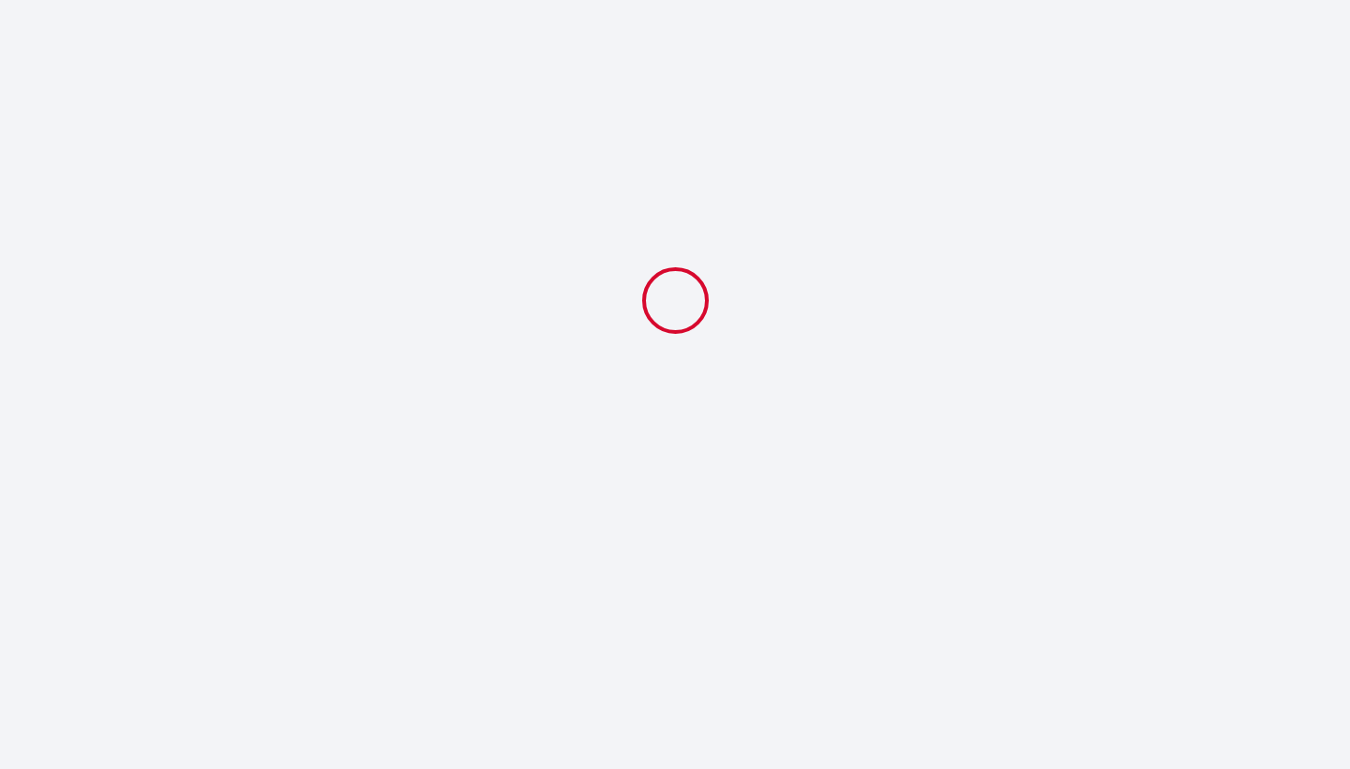
select select
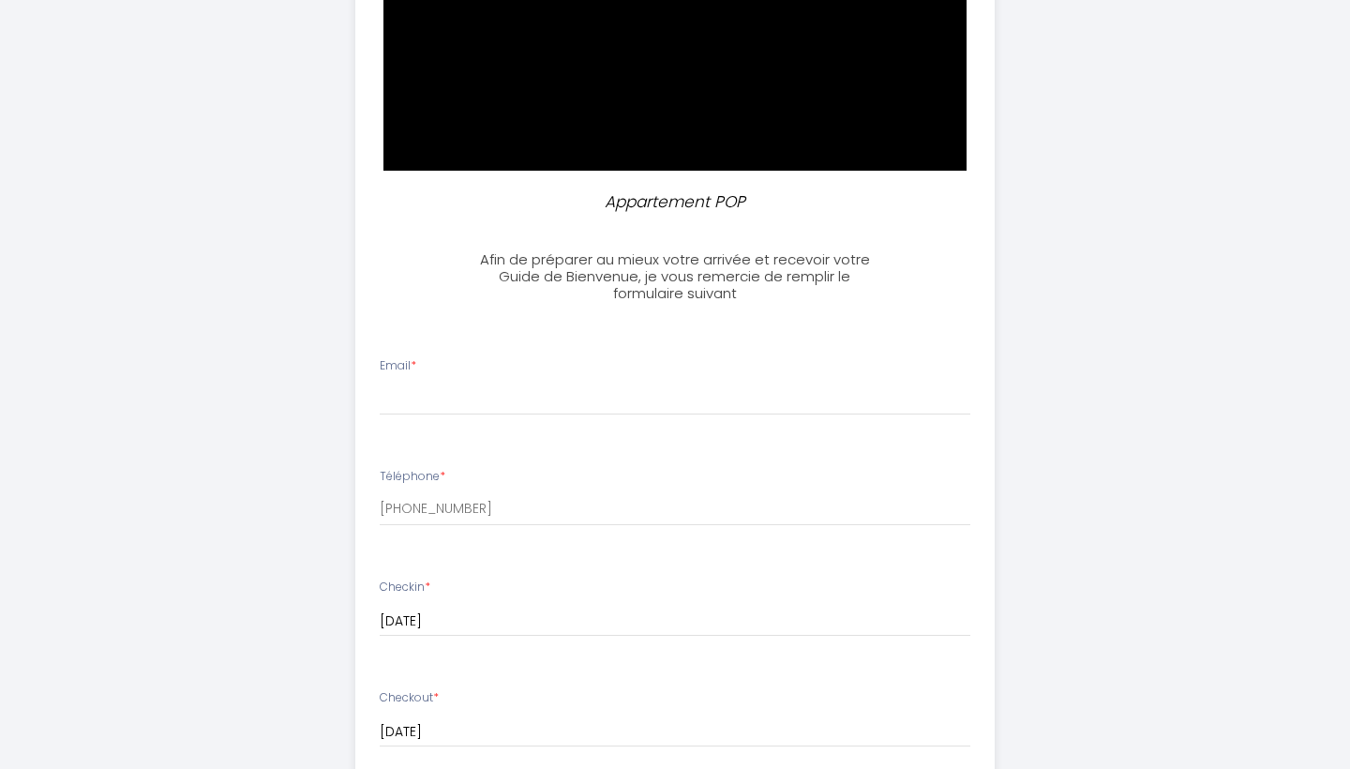
scroll to position [552, 0]
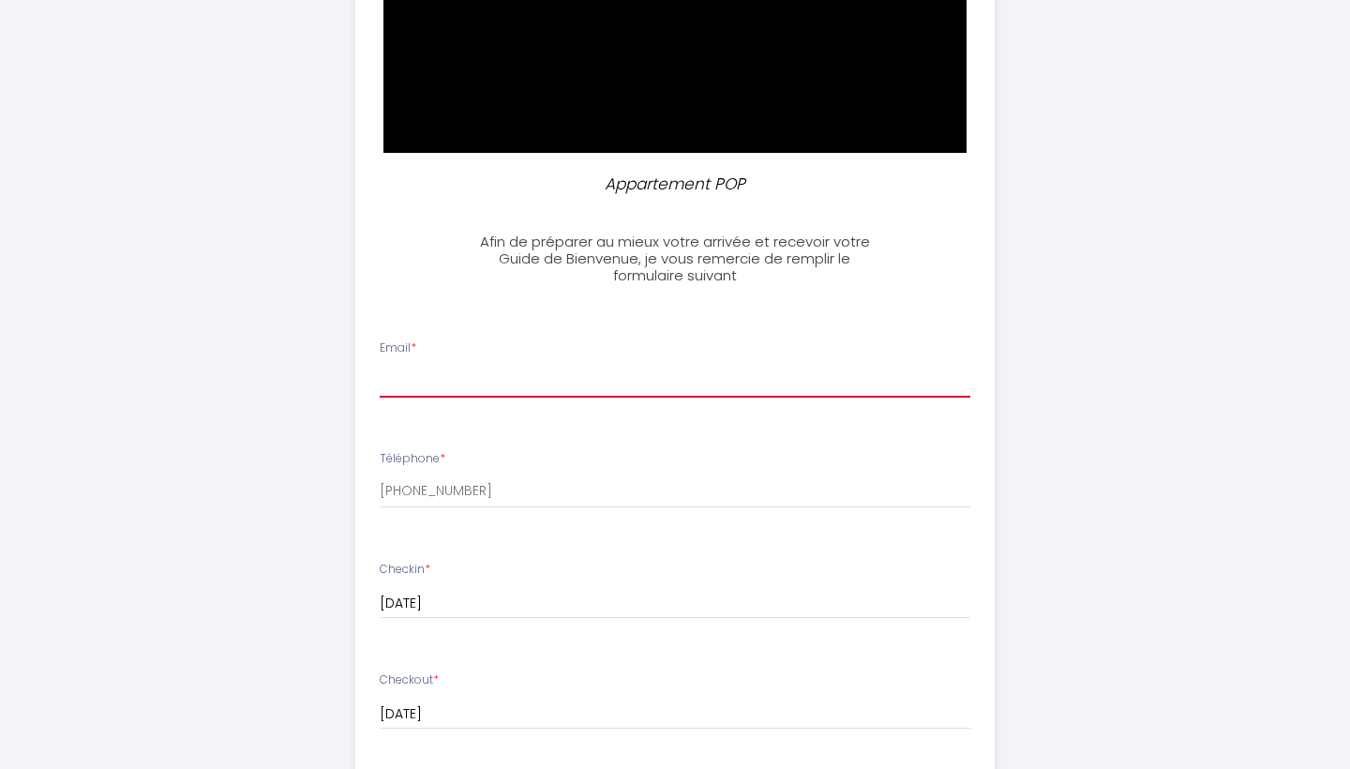
type input "[EMAIL_ADDRESS][DOMAIN_NAME]"
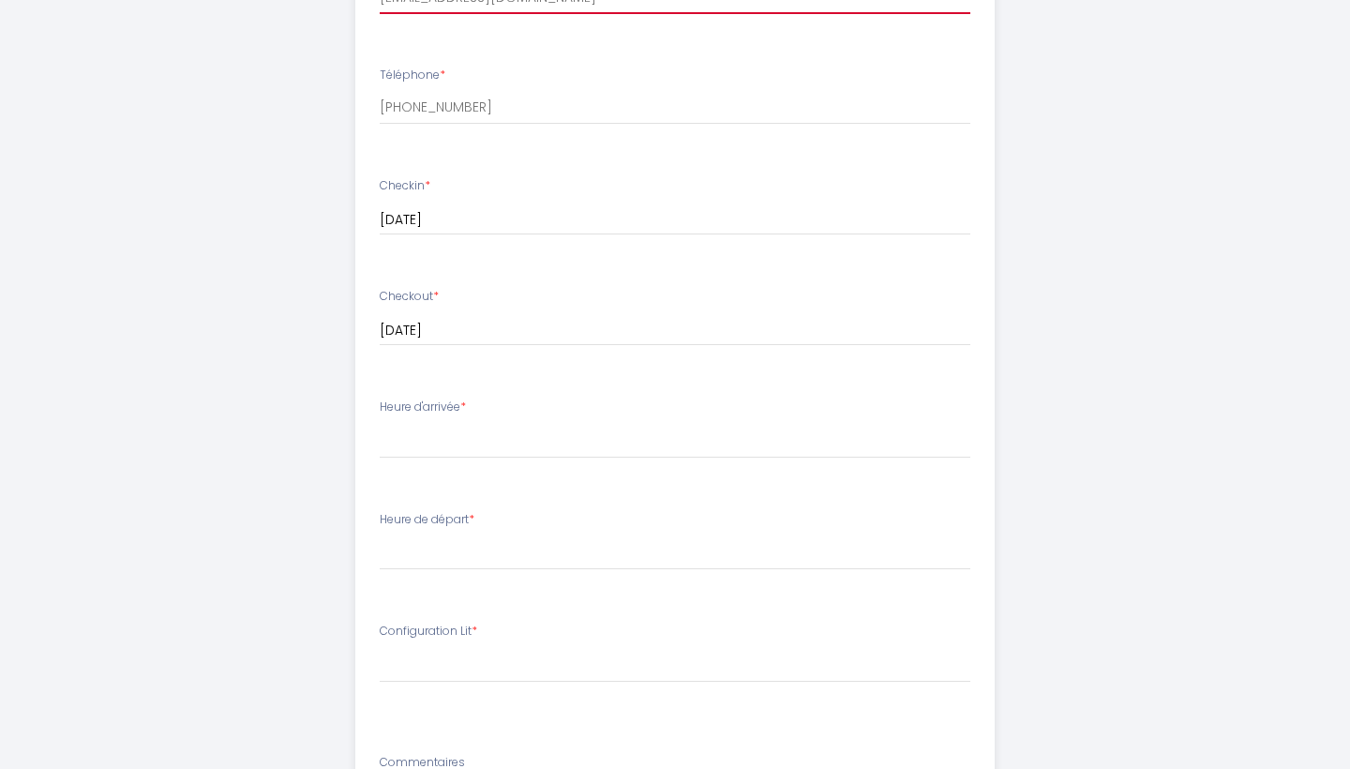
scroll to position [921, 0]
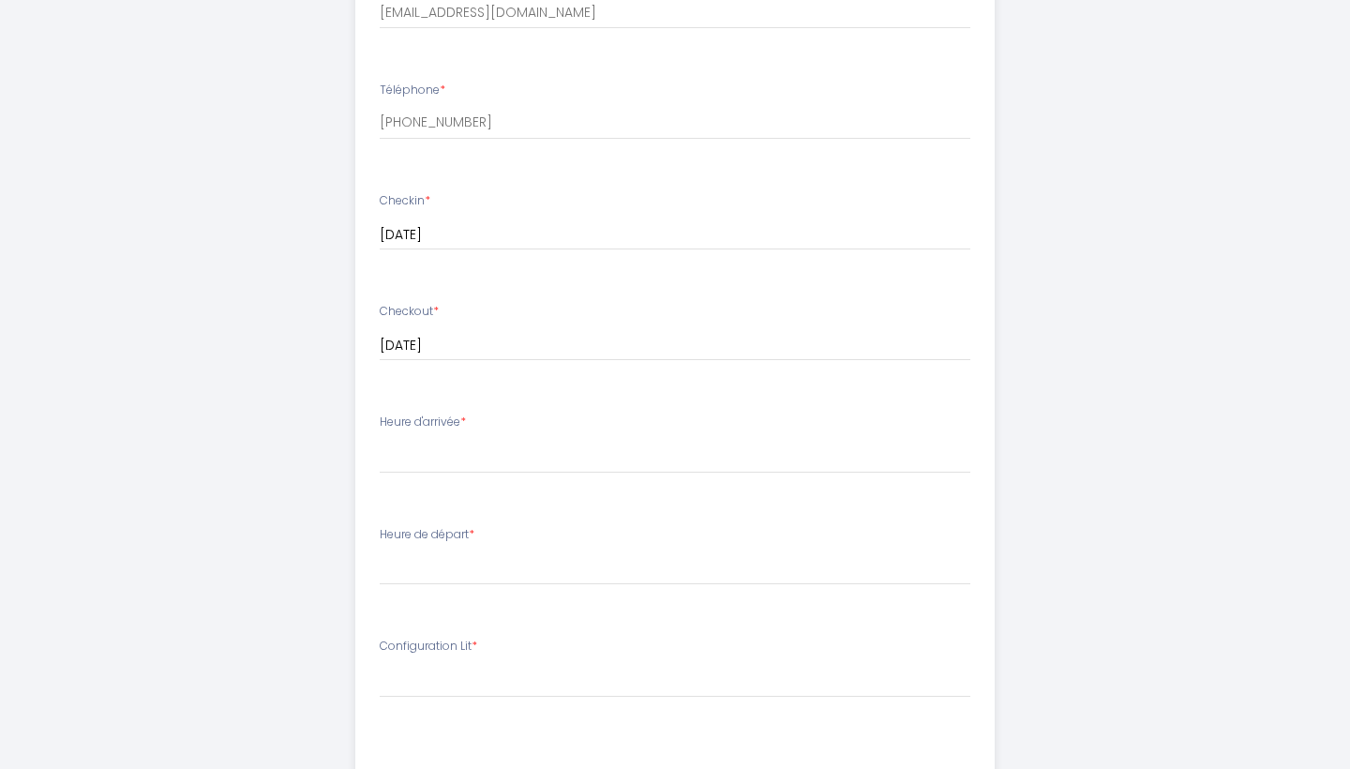
drag, startPoint x: 460, startPoint y: 421, endPoint x: 381, endPoint y: 417, distance: 79.8
click at [381, 417] on label "Heure d'arrivée *" at bounding box center [423, 423] width 86 height 18
copy label "Heure d'arrivée"
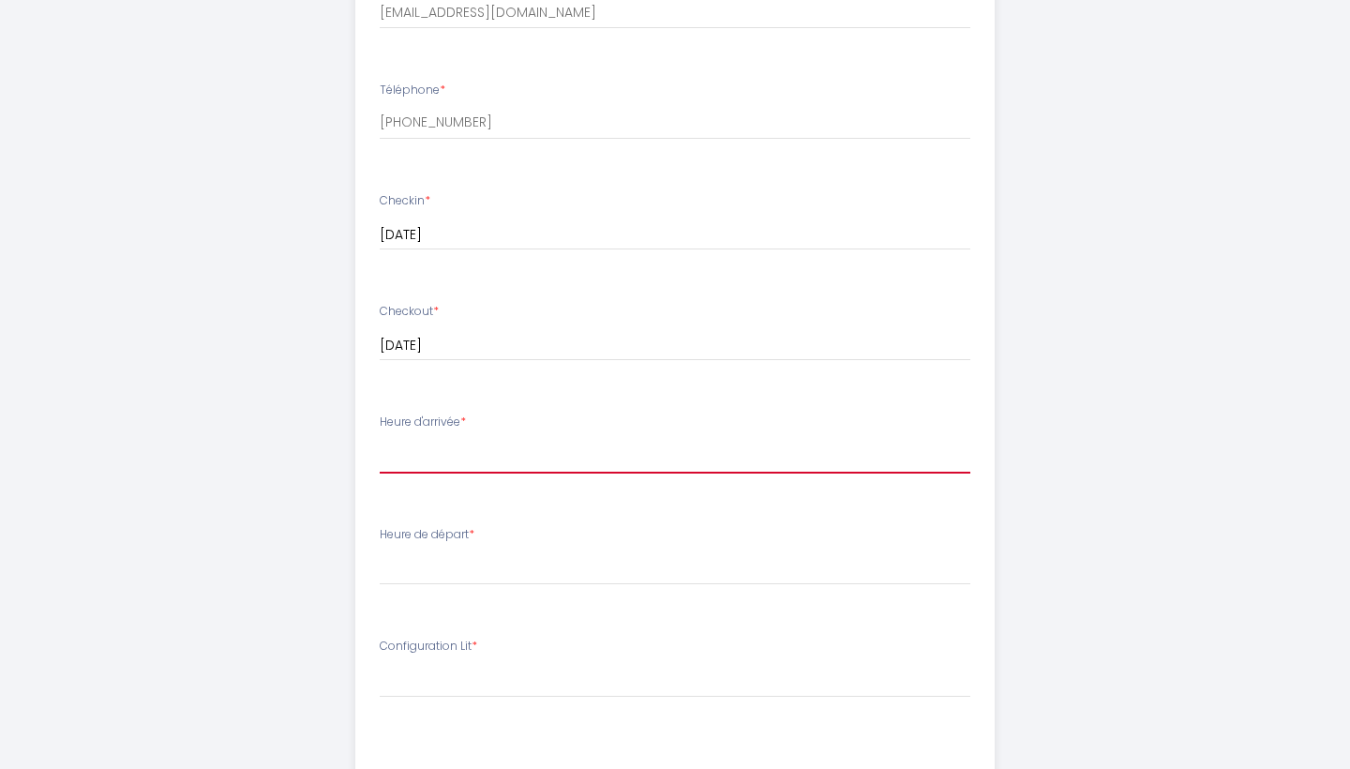
select select "22:30"
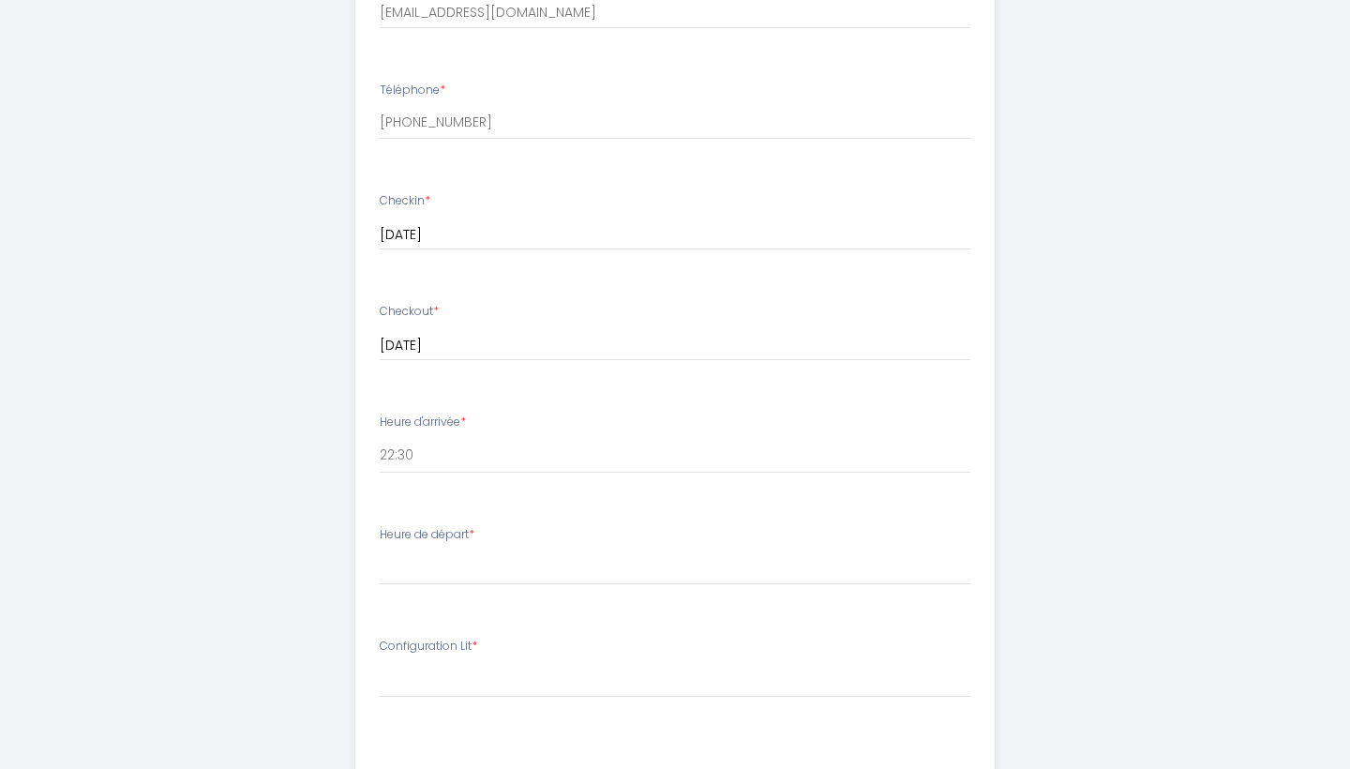
click at [423, 531] on label "Heure de départ *" at bounding box center [427, 535] width 95 height 18
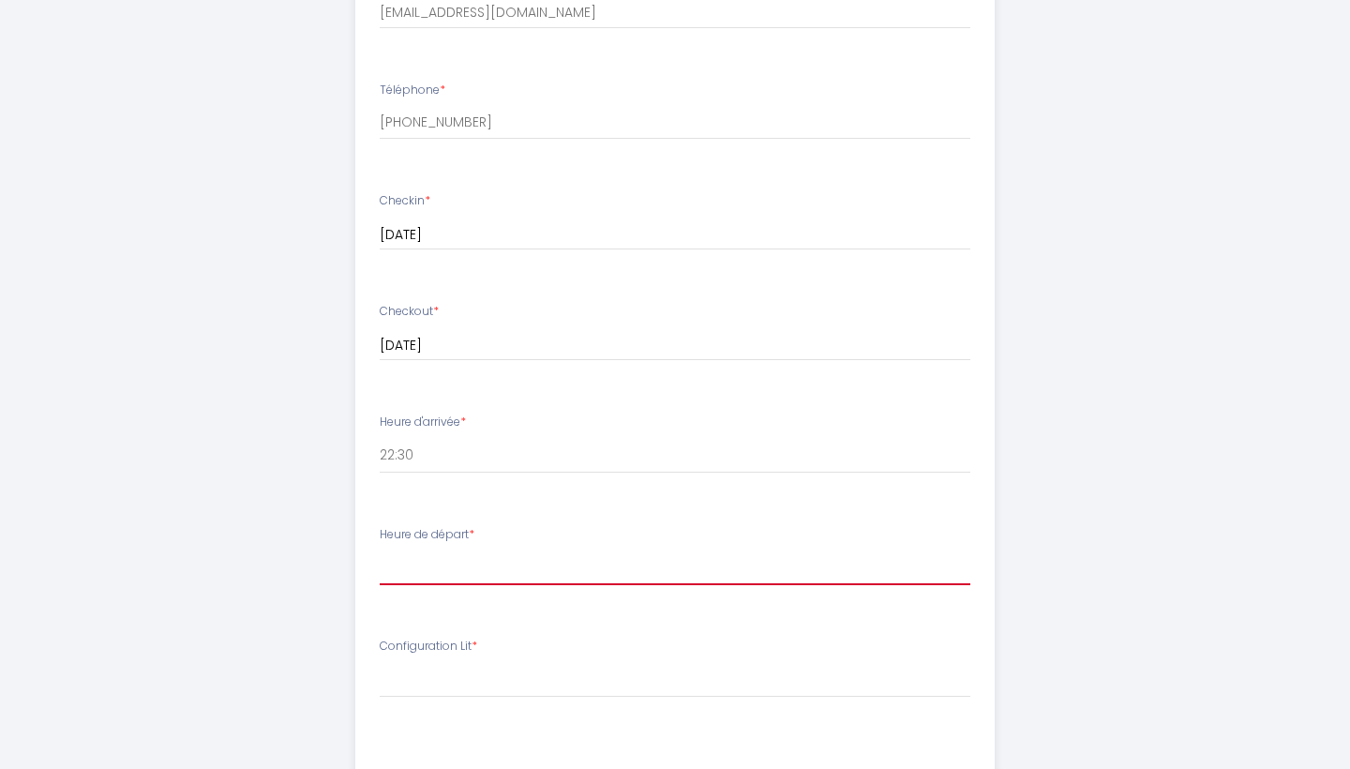
select select "10:00"
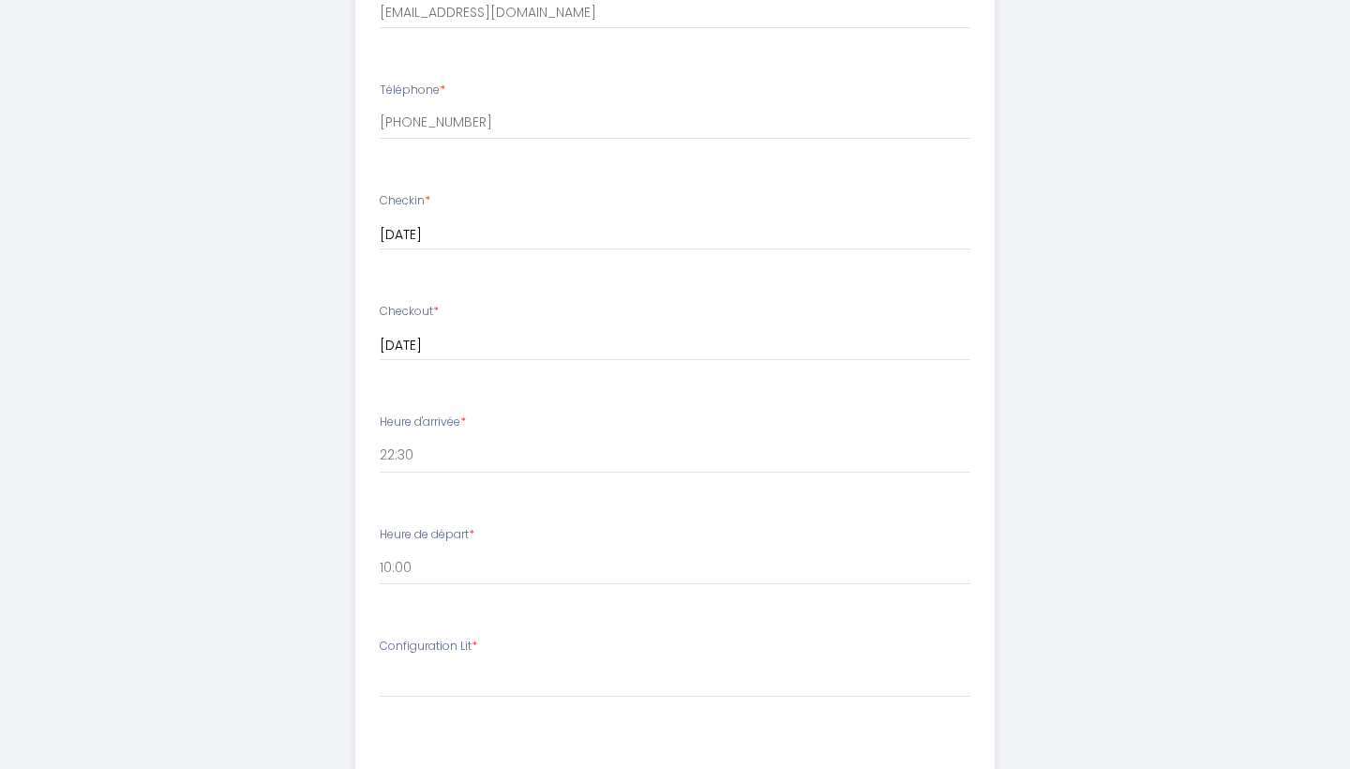
drag, startPoint x: 461, startPoint y: 415, endPoint x: 379, endPoint y: 418, distance: 82.6
click at [380, 417] on label "Heure d'arrivée *" at bounding box center [423, 423] width 86 height 18
drag, startPoint x: 471, startPoint y: 529, endPoint x: 373, endPoint y: 531, distance: 97.5
click at [373, 531] on li "Heure de départ * 00:00 00:30 01:00 01:30 02:00 02:30 03:00 03:30 04:00 04:30 0…" at bounding box center [675, 565] width 639 height 101
copy label "Heure de départ"
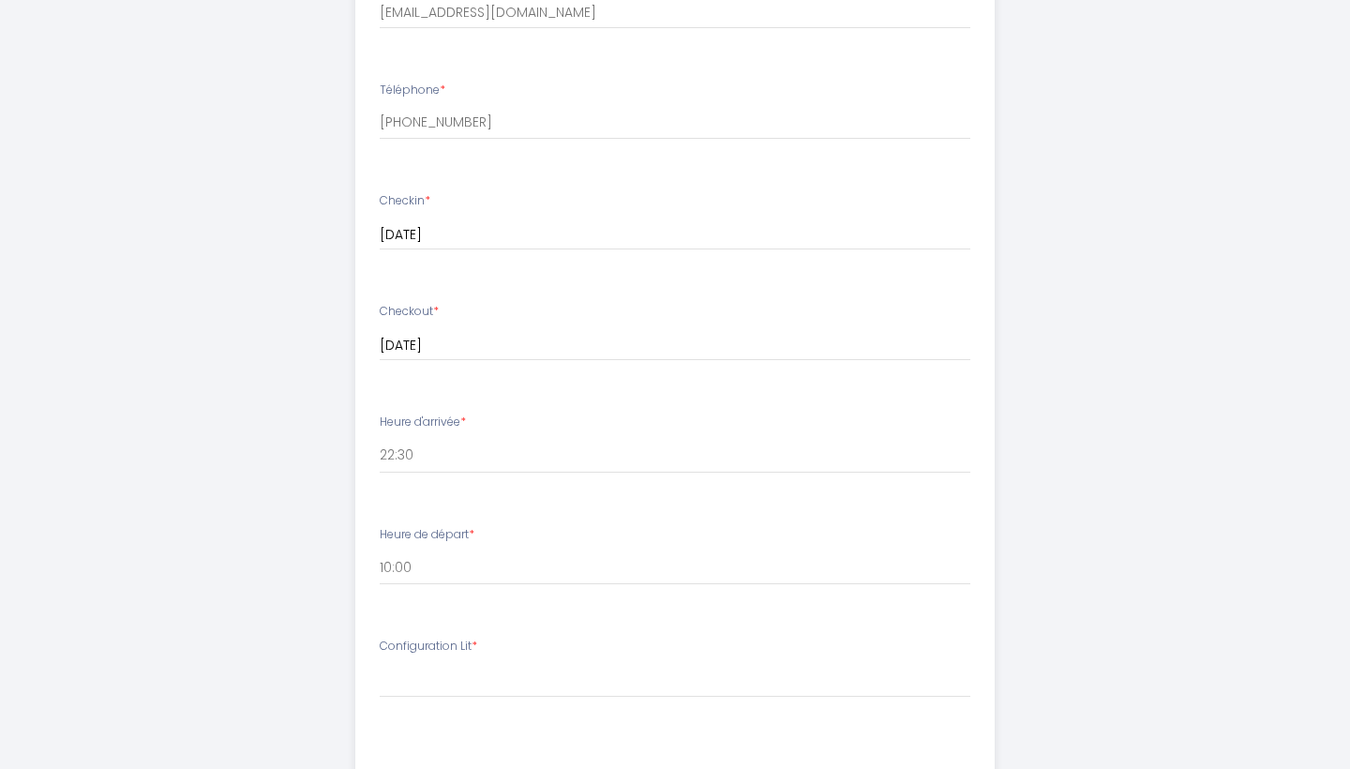
click at [393, 596] on li "Heure de départ * 00:00 00:30 01:00 01:30 02:00 02:30 03:00 03:30 04:00 04:30 0…" at bounding box center [675, 565] width 639 height 101
drag, startPoint x: 476, startPoint y: 638, endPoint x: 381, endPoint y: 638, distance: 95.7
click at [381, 638] on label "Configuration Lit *" at bounding box center [429, 647] width 98 height 18
copy label "Configuration Lit *"
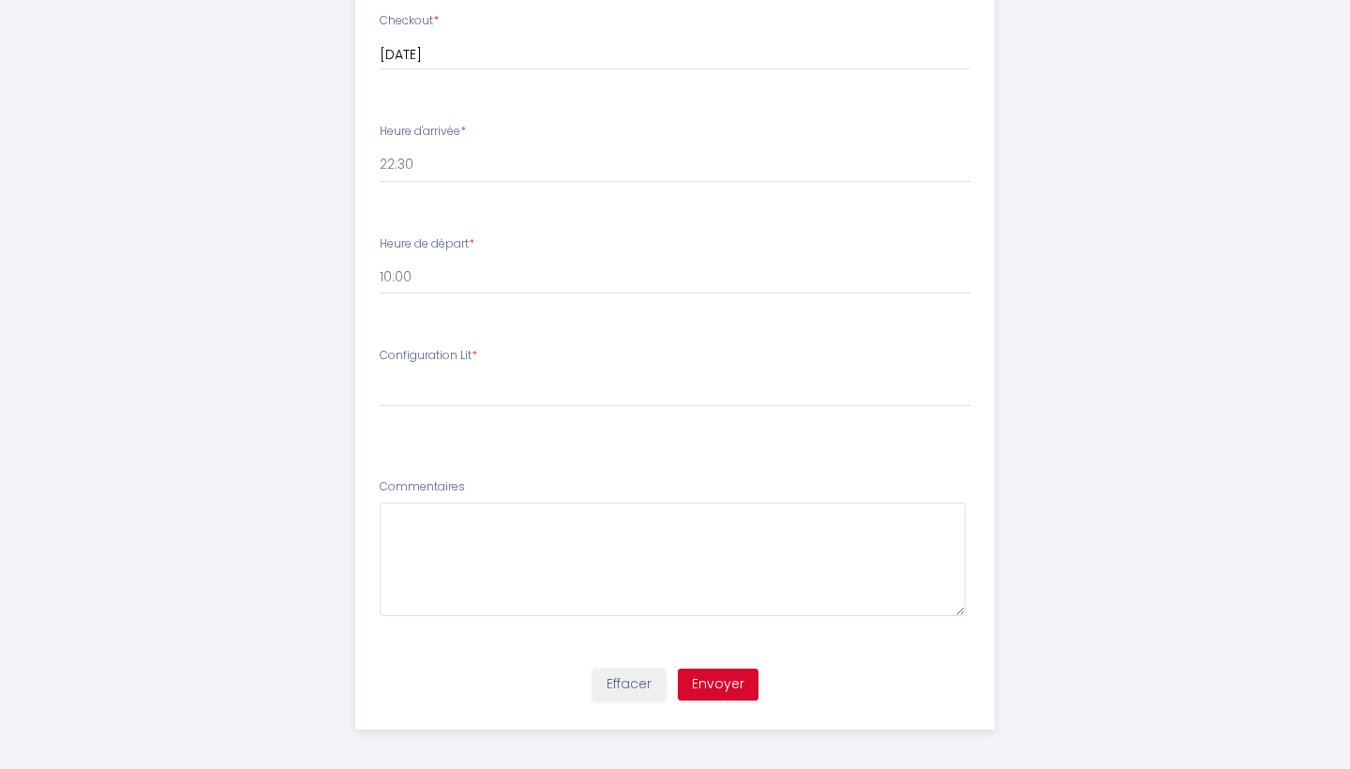
scroll to position [1211, 0]
click at [476, 350] on span "*" at bounding box center [475, 356] width 6 height 16
click at [475, 348] on span "*" at bounding box center [475, 356] width 6 height 16
click at [453, 354] on label "Configuration Lit *" at bounding box center [429, 357] width 98 height 18
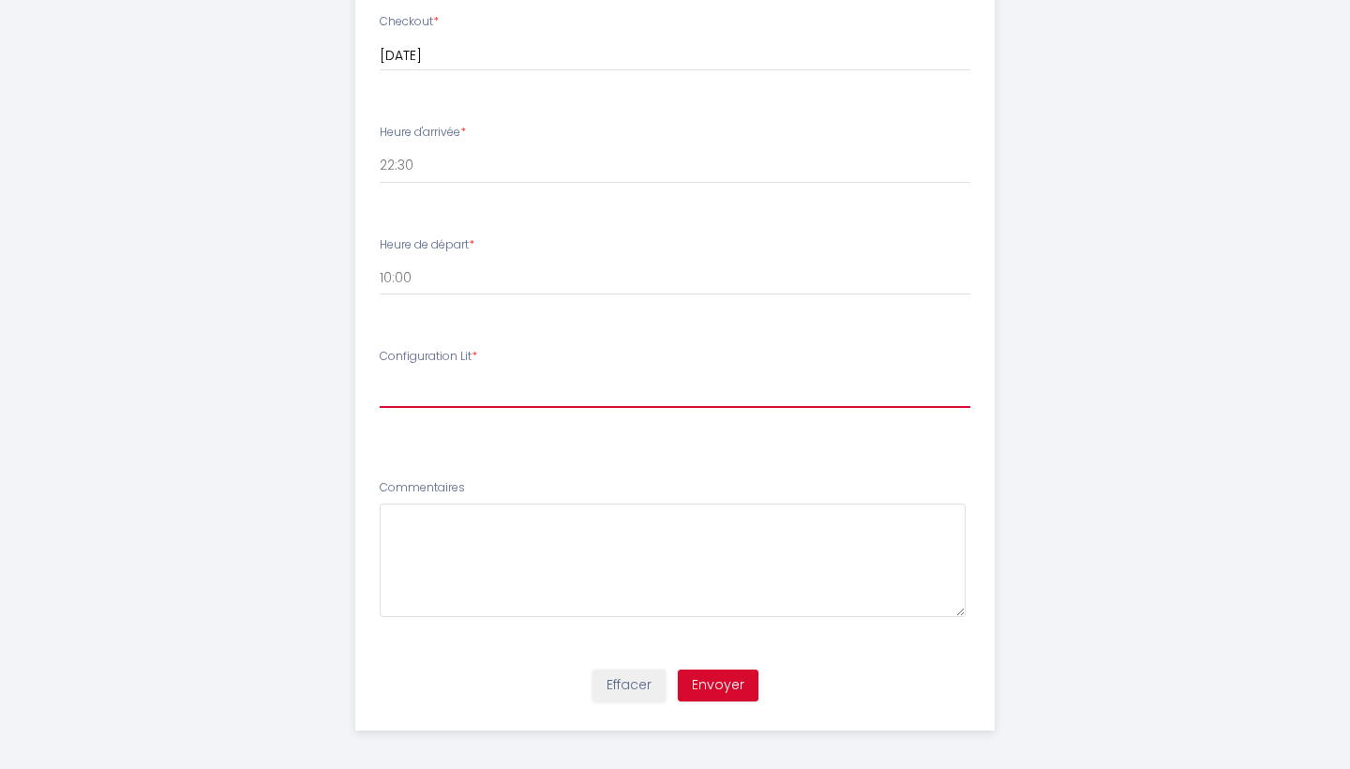
select select "1 lit double"
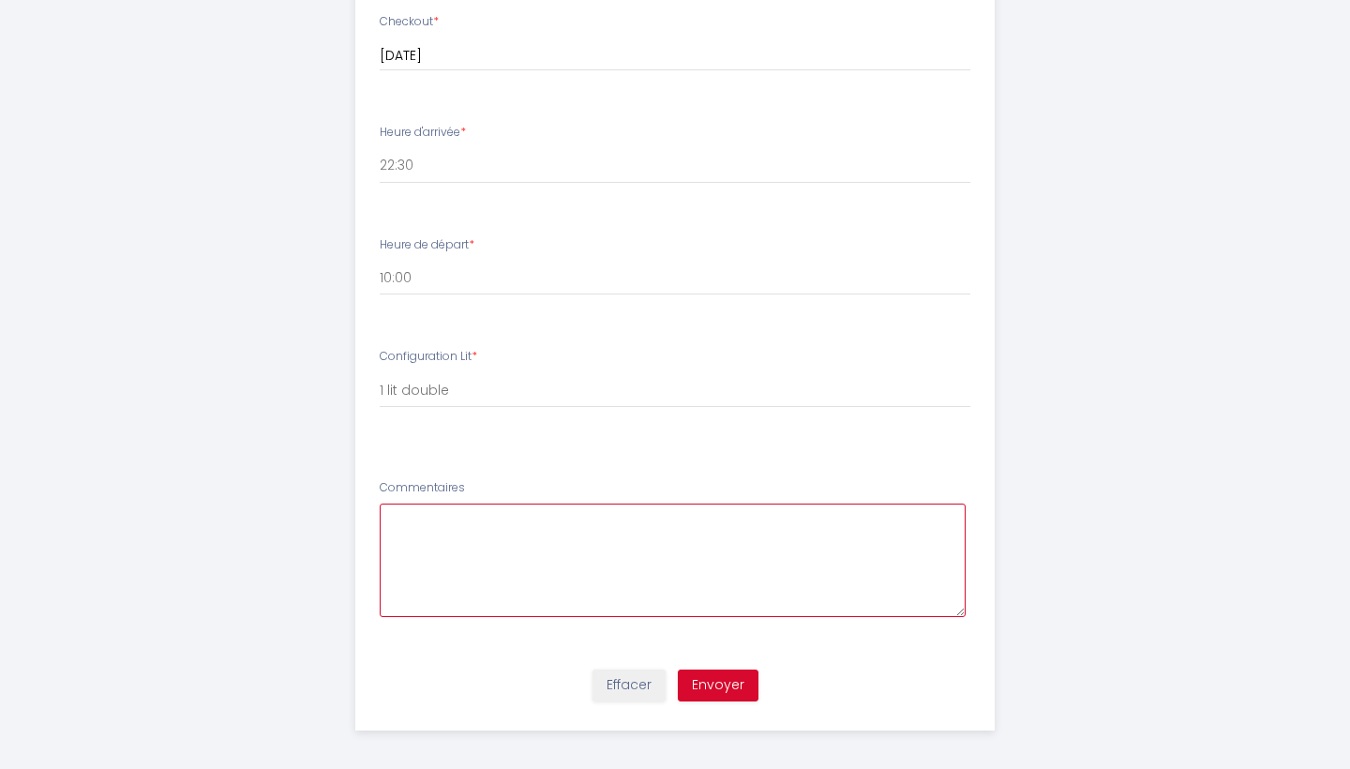
click at [413, 540] on textarea at bounding box center [673, 560] width 587 height 113
type textarea "Ist der Parkplatz am Haus?"
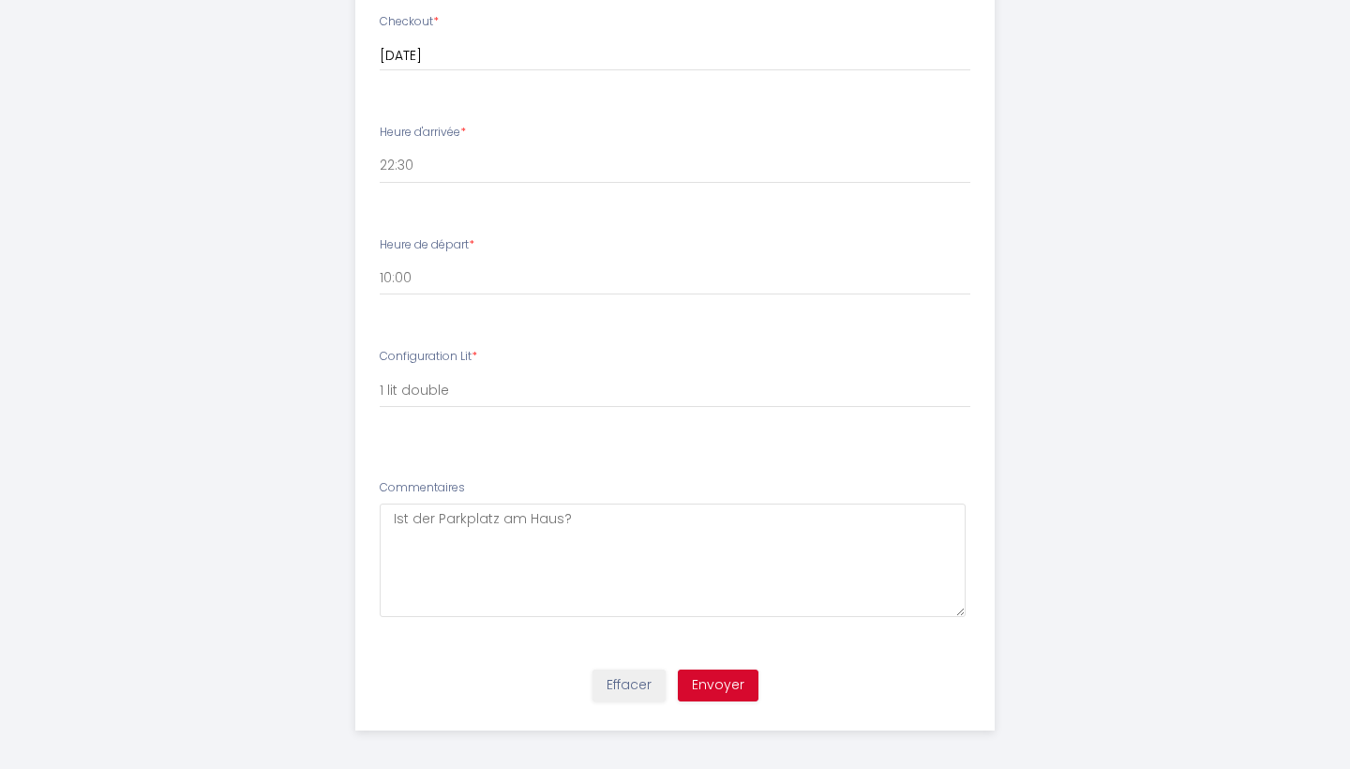
click at [734, 670] on button "Envoyer" at bounding box center [718, 686] width 81 height 32
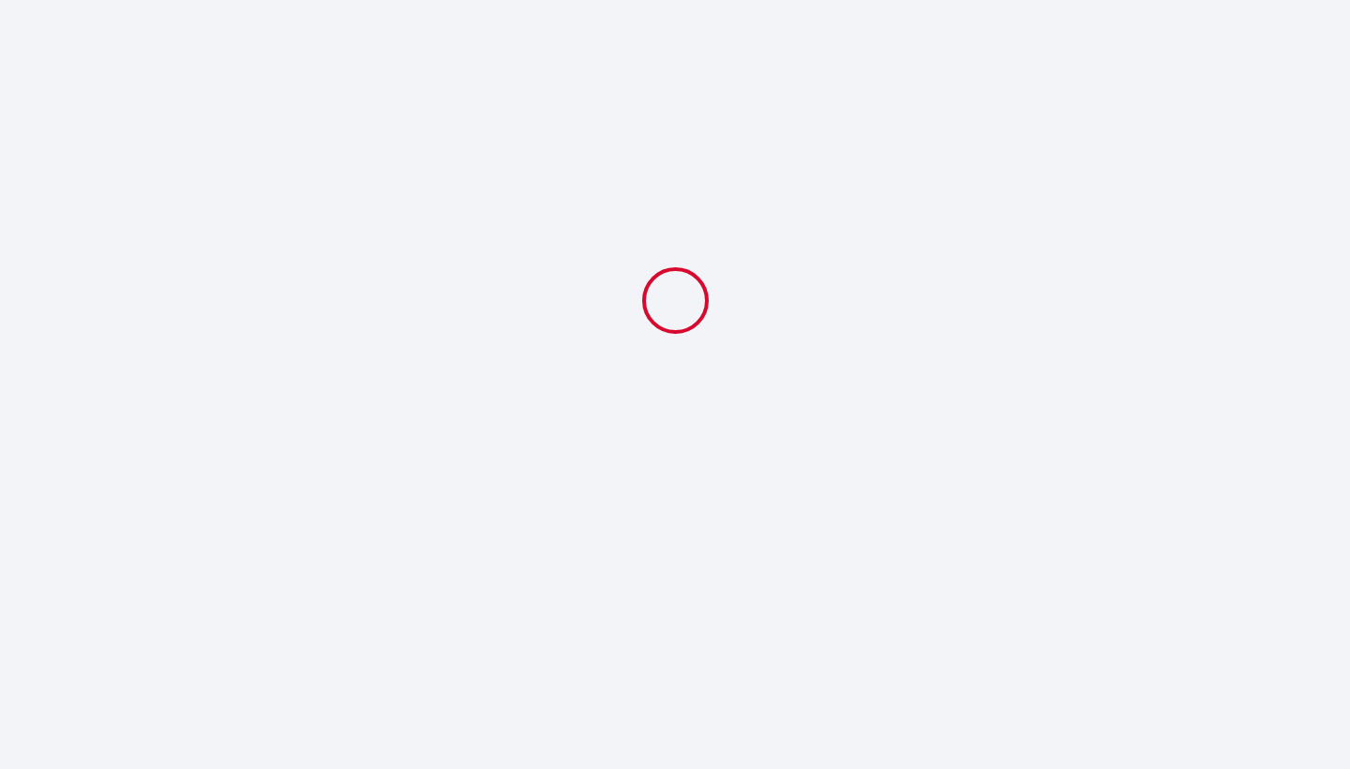
select select "22:30"
select select "10:00"
select select "1 lit double"
